Goal: Task Accomplishment & Management: Complete application form

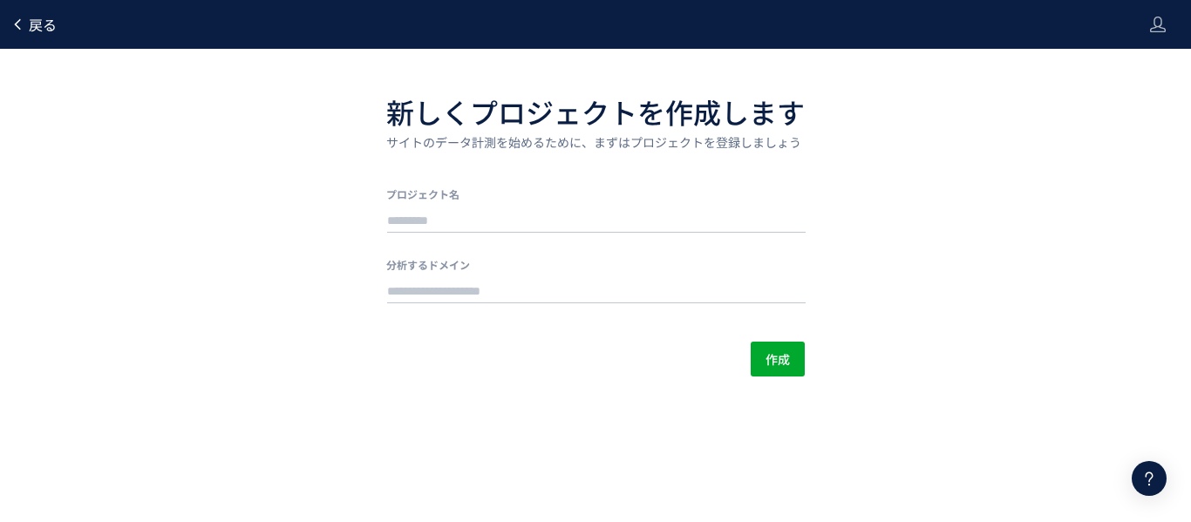
click at [46, 30] on span "戻る" at bounding box center [43, 24] width 28 height 21
click at [44, 24] on span "戻る" at bounding box center [43, 24] width 28 height 21
click at [29, 23] on span "戻る" at bounding box center [43, 24] width 28 height 21
click at [46, 20] on span "戻る" at bounding box center [43, 24] width 28 height 21
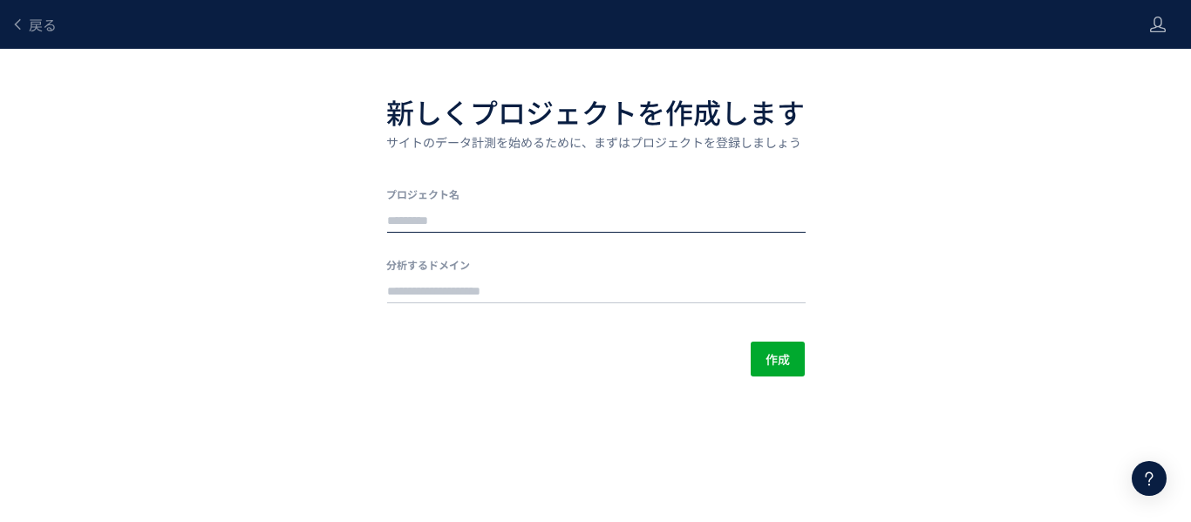
click at [404, 216] on input "text" at bounding box center [596, 221] width 418 height 24
click at [404, 296] on input "text" at bounding box center [596, 292] width 418 height 24
click at [314, 317] on div "戻る 新しくプロジェクトを作成します サイトのデータ計測を始めるために、まずはプロジェクトを登録しましょう プロジェクト名 分析するドメイン 作成" at bounding box center [595, 188] width 1191 height 377
click at [32, 21] on span "戻る" at bounding box center [43, 24] width 28 height 21
